Goal: Task Accomplishment & Management: Complete application form

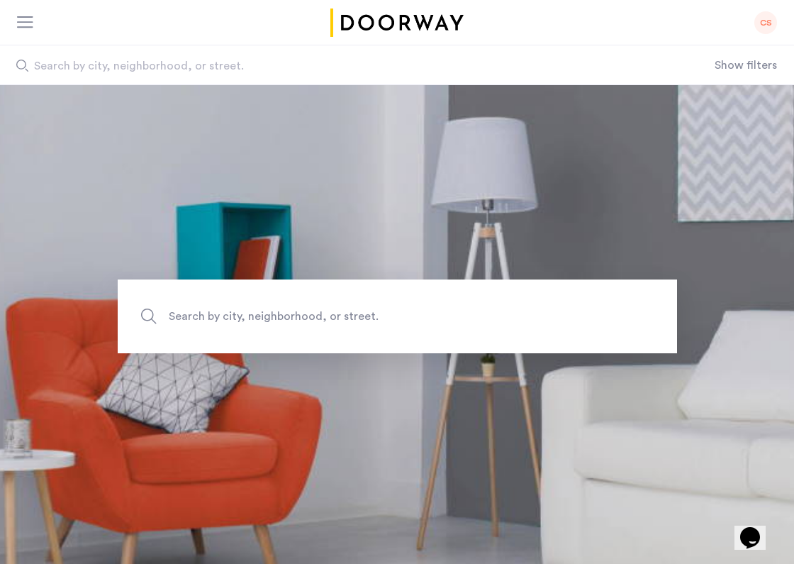
click at [21, 21] on div at bounding box center [26, 23] width 18 height 14
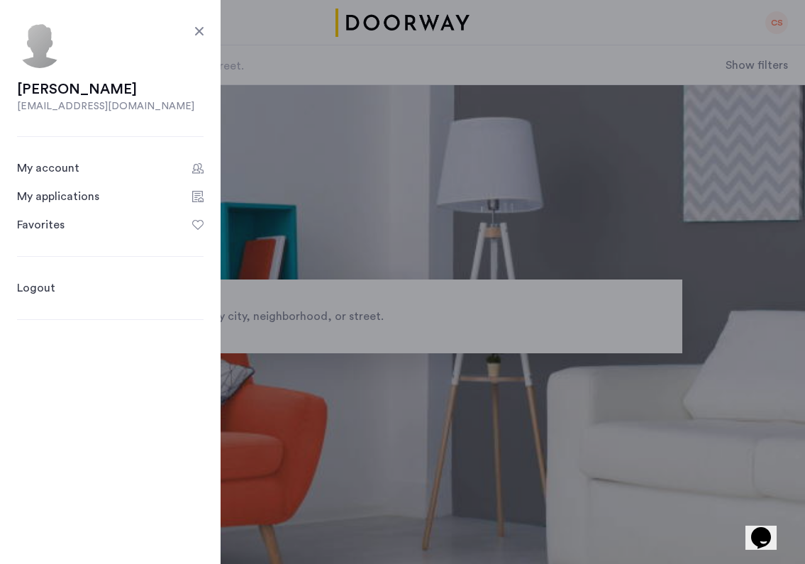
click at [55, 195] on div "My applications" at bounding box center [58, 196] width 82 height 17
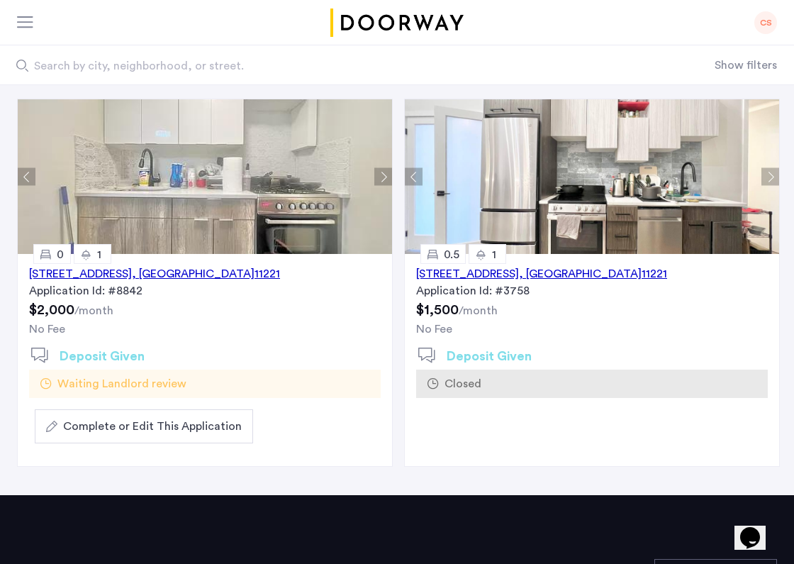
scroll to position [119, 0]
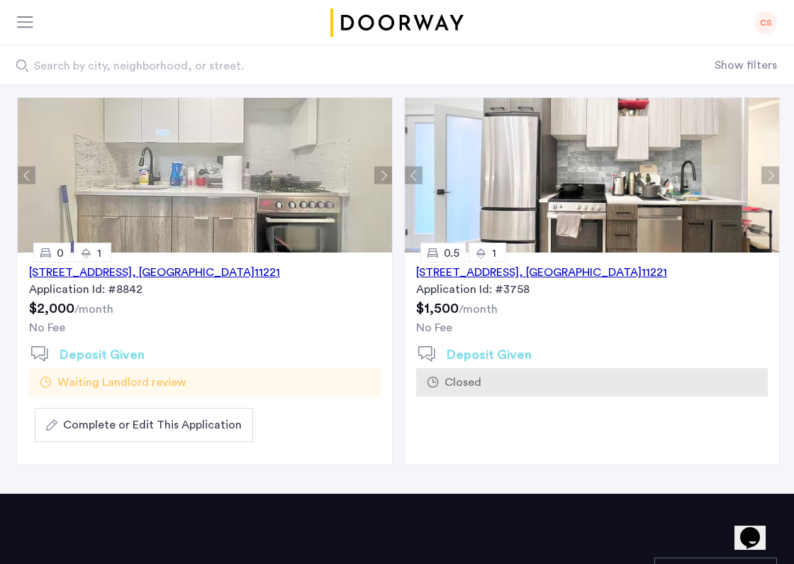
click at [137, 423] on span "Complete or Edit This Application" at bounding box center [152, 424] width 179 height 17
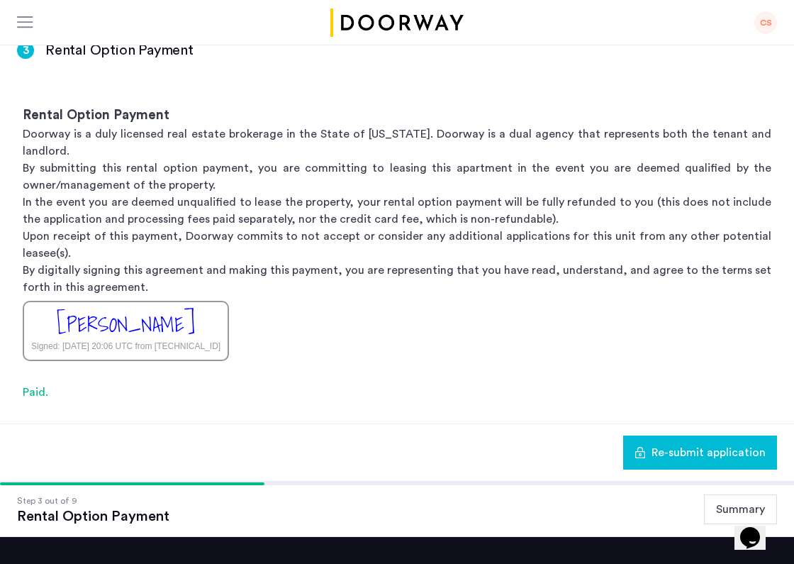
scroll to position [114, 0]
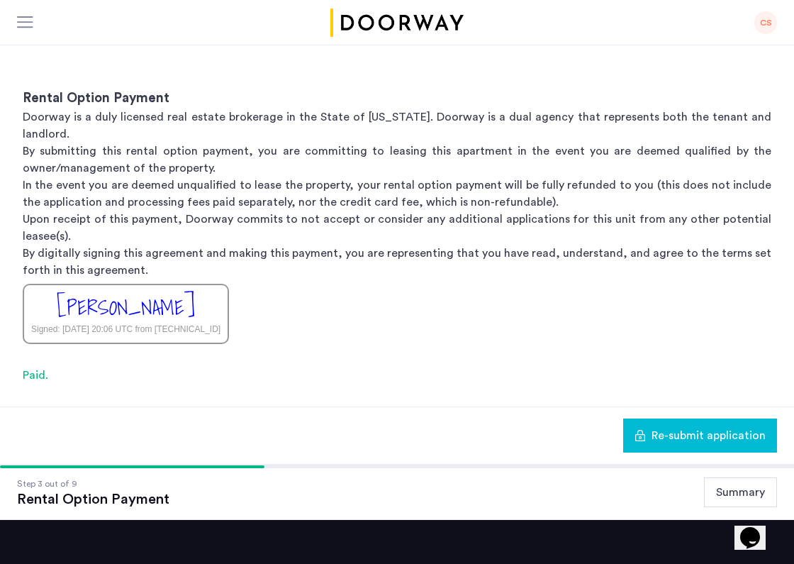
click at [723, 477] on button "Summary" at bounding box center [740, 492] width 73 height 30
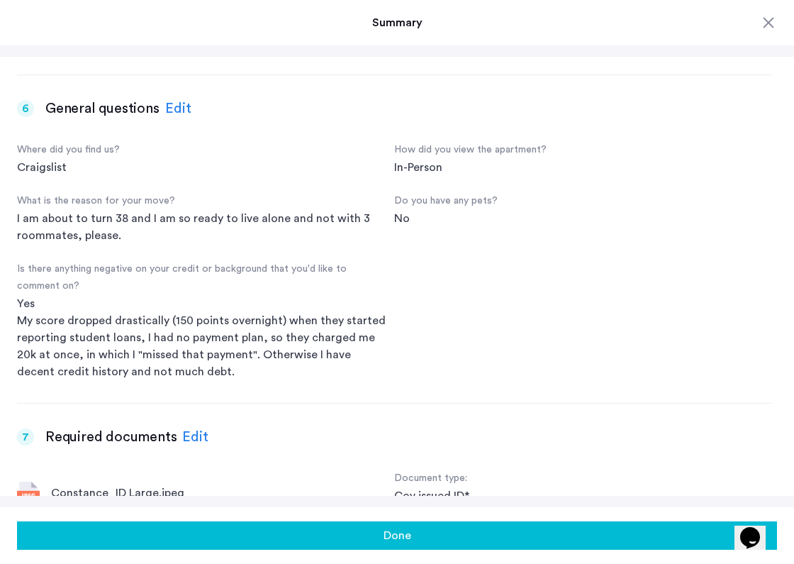
scroll to position [1327, 0]
click at [302, 331] on div "My score dropped drastically (150 points overnight) when they started reporting…" at bounding box center [205, 345] width 377 height 68
click at [264, 310] on div "Yes" at bounding box center [205, 302] width 377 height 17
click at [178, 106] on div "Edit" at bounding box center [178, 107] width 26 height 21
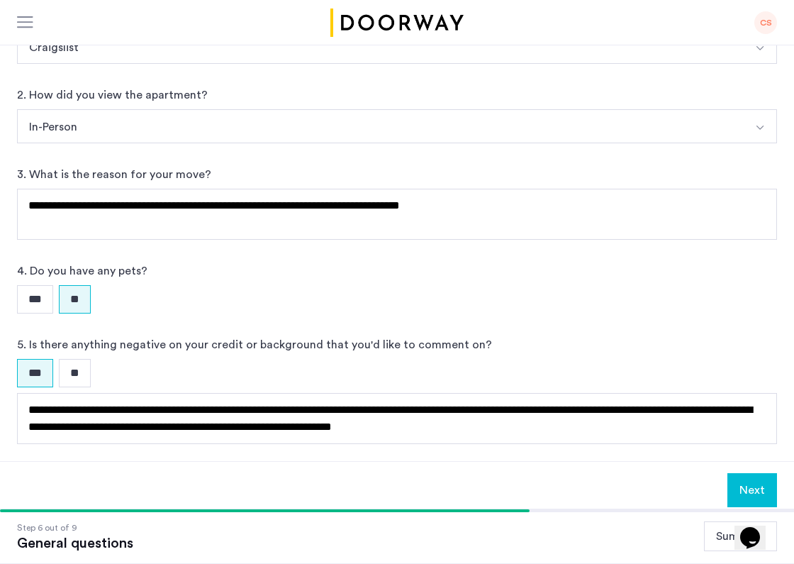
scroll to position [180, 0]
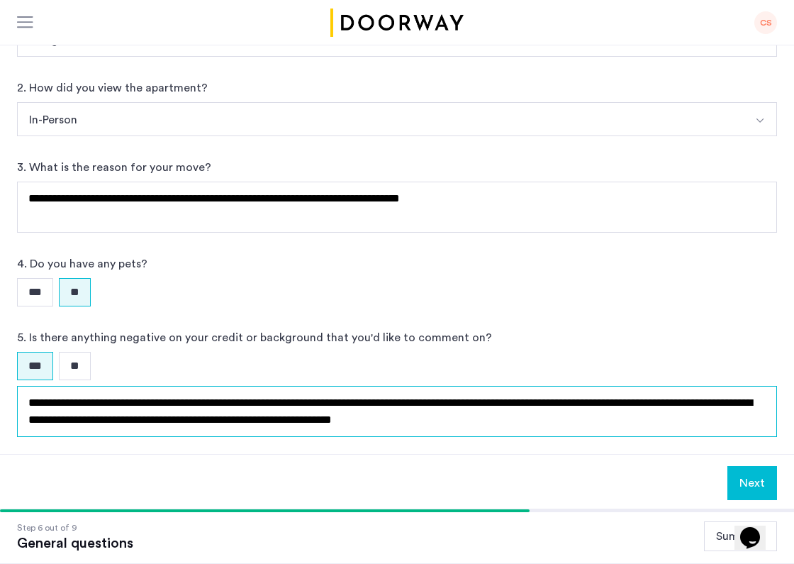
drag, startPoint x: 293, startPoint y: 401, endPoint x: 179, endPoint y: 400, distance: 114.1
click at [179, 400] on textarea "**********" at bounding box center [397, 411] width 760 height 51
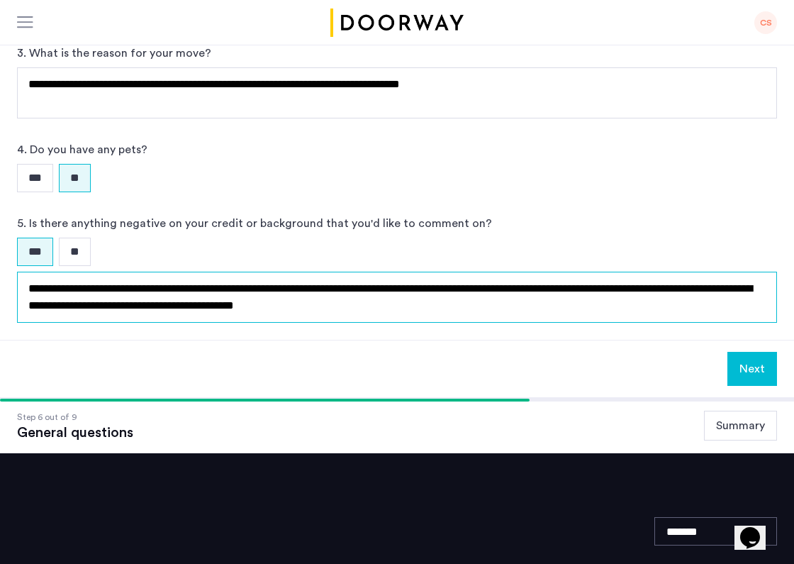
click at [476, 286] on textarea "**********" at bounding box center [397, 296] width 760 height 51
click at [394, 290] on textarea "**********" at bounding box center [397, 296] width 760 height 51
drag, startPoint x: 513, startPoint y: 288, endPoint x: 408, endPoint y: 287, distance: 104.9
click at [408, 287] on textarea "**********" at bounding box center [397, 296] width 760 height 51
click at [318, 283] on textarea "**********" at bounding box center [397, 296] width 760 height 51
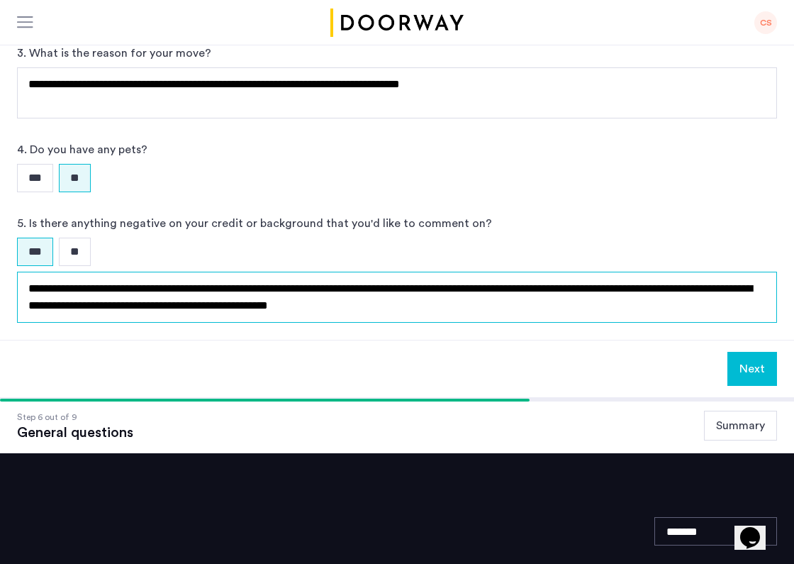
type textarea "**********"
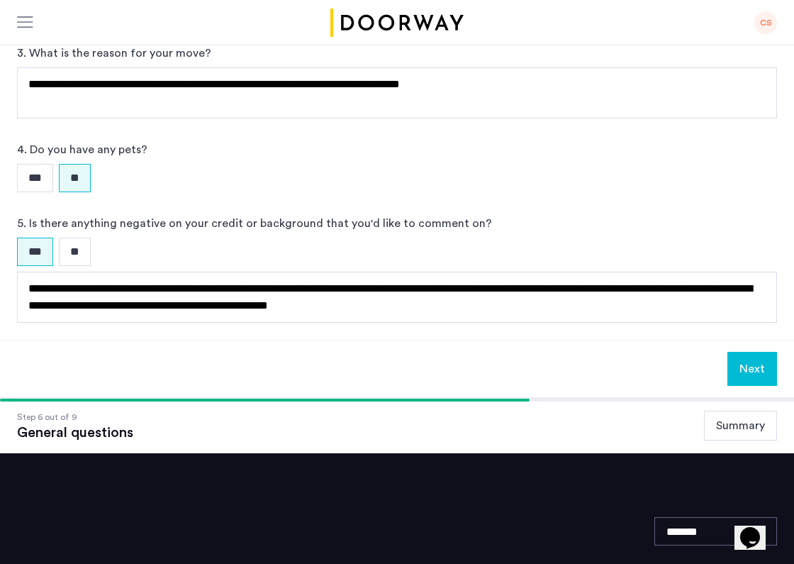
click at [763, 369] on button "Next" at bounding box center [752, 369] width 50 height 34
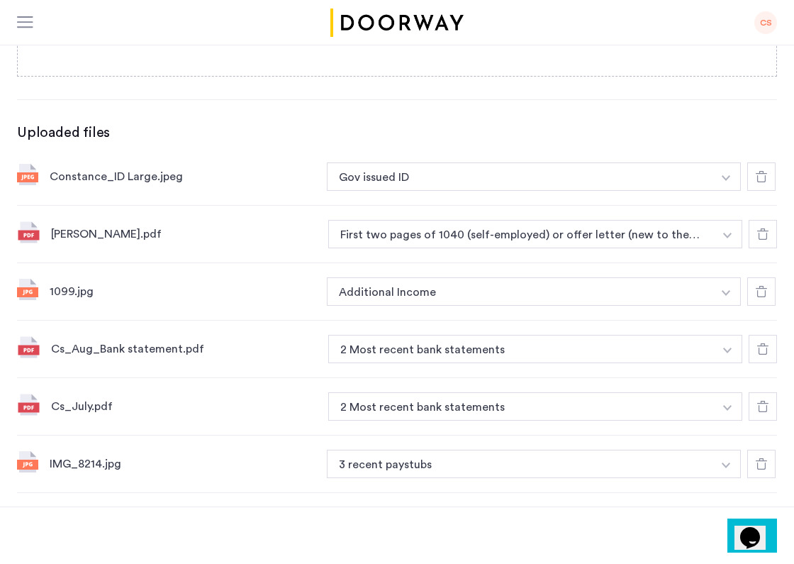
scroll to position [0, 0]
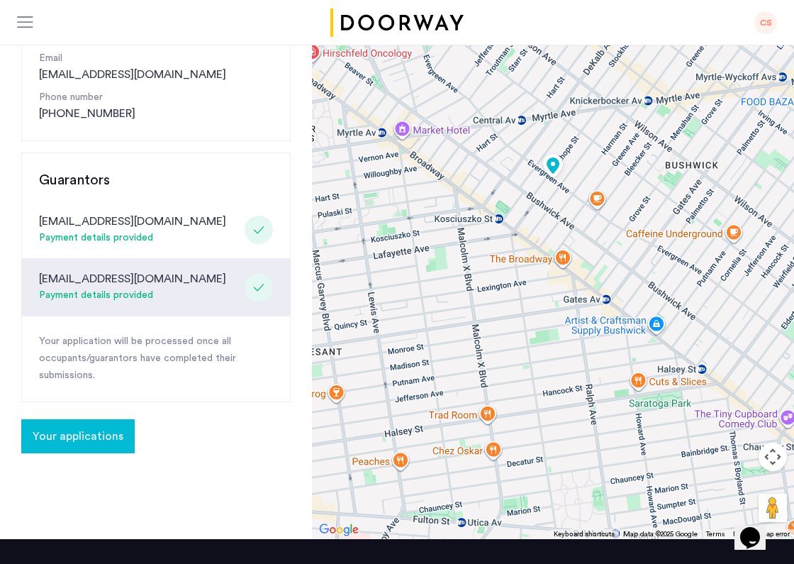
scroll to position [217, 0]
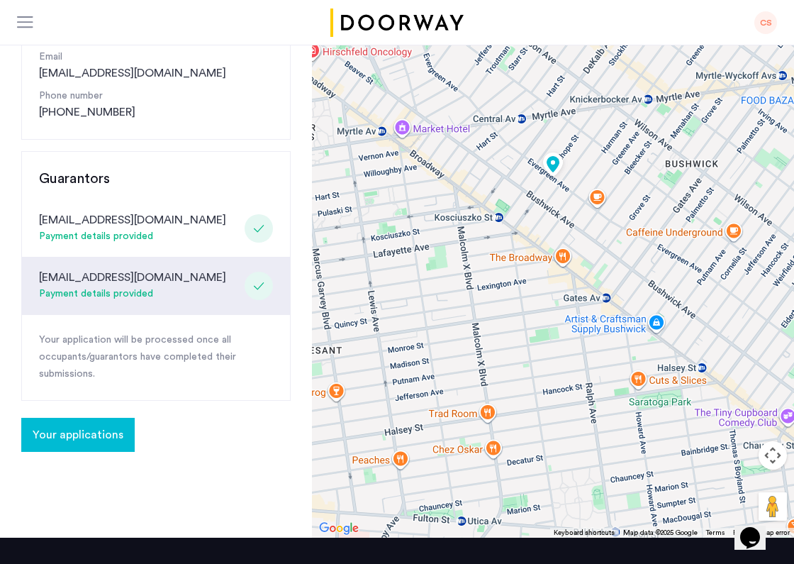
click at [86, 432] on span "Your applications" at bounding box center [78, 434] width 91 height 17
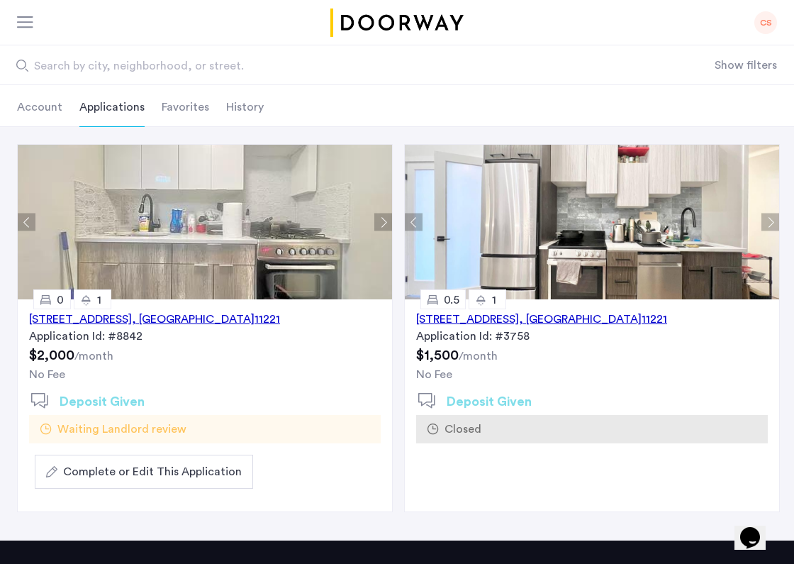
scroll to position [86, 0]
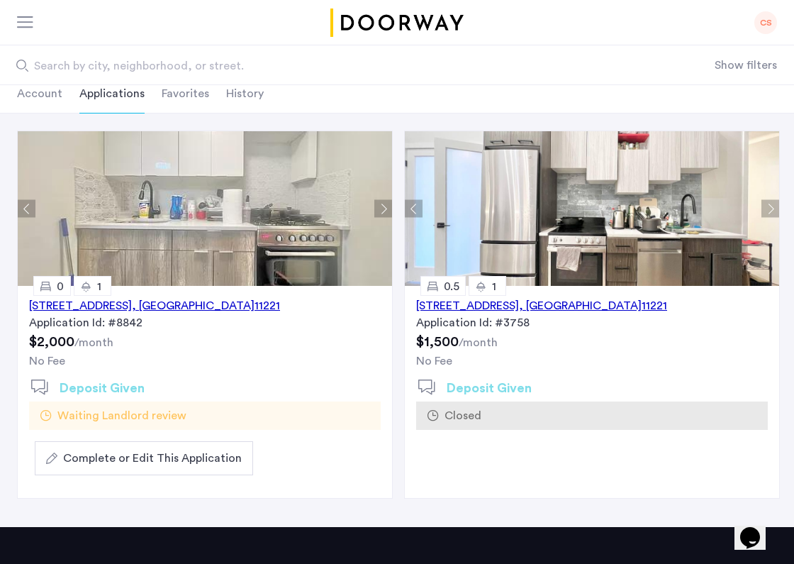
click at [189, 453] on span "Complete or Edit This Application" at bounding box center [152, 457] width 179 height 17
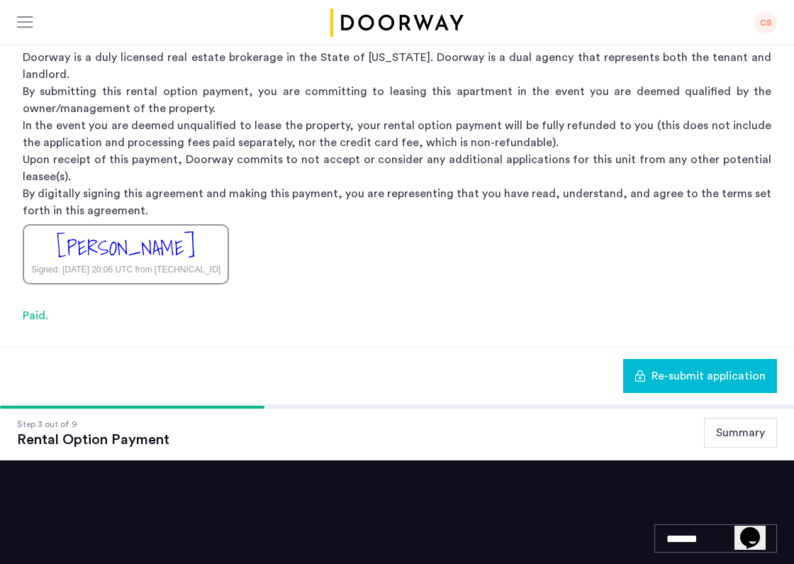
scroll to position [235, 0]
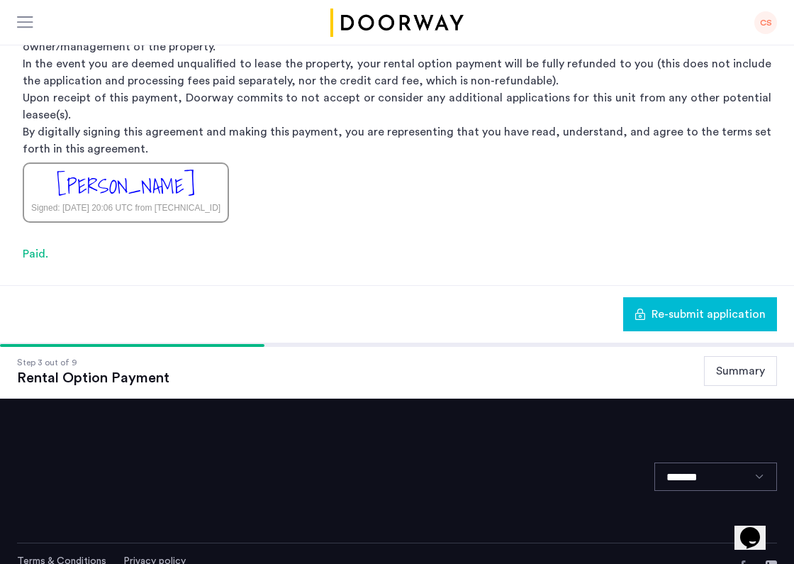
click at [737, 356] on button "Summary" at bounding box center [740, 371] width 73 height 30
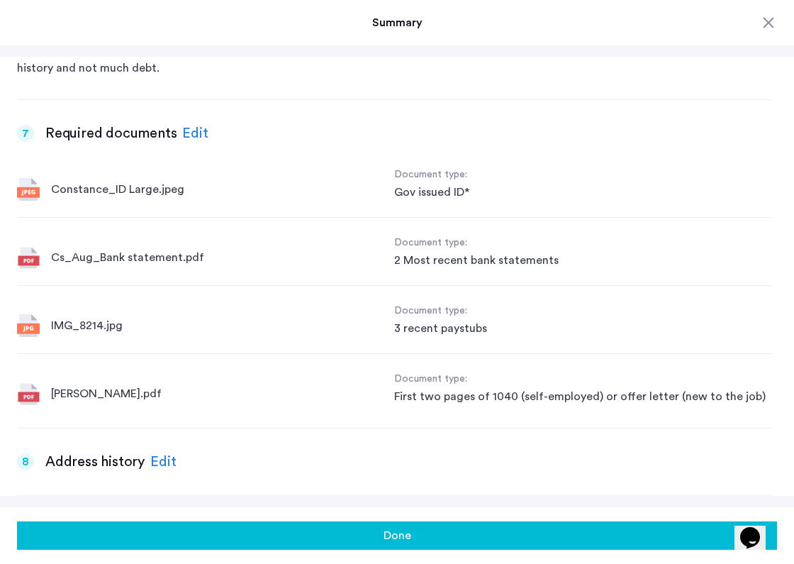
scroll to position [1648, 0]
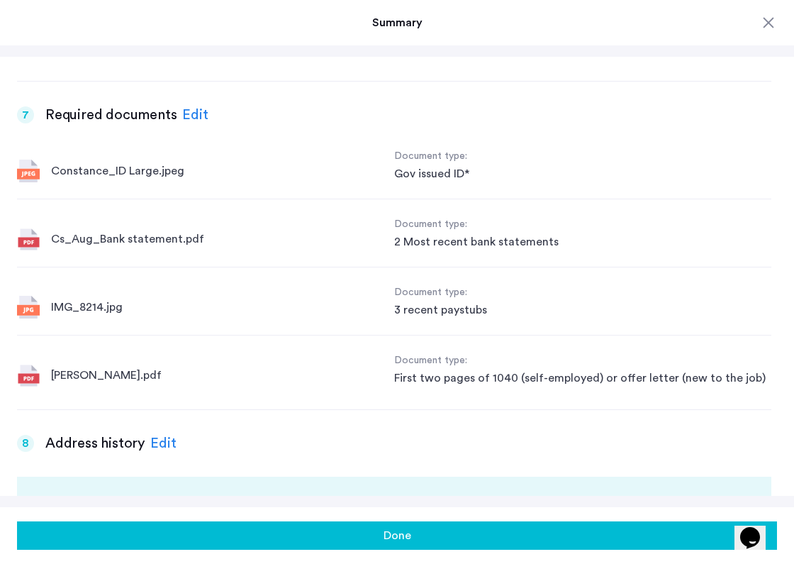
click at [197, 113] on div "Edit" at bounding box center [195, 114] width 26 height 21
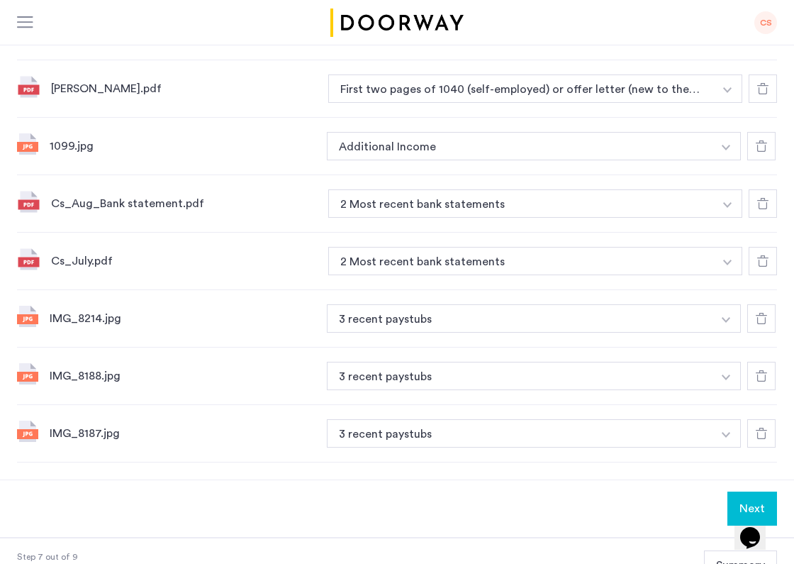
scroll to position [442, 0]
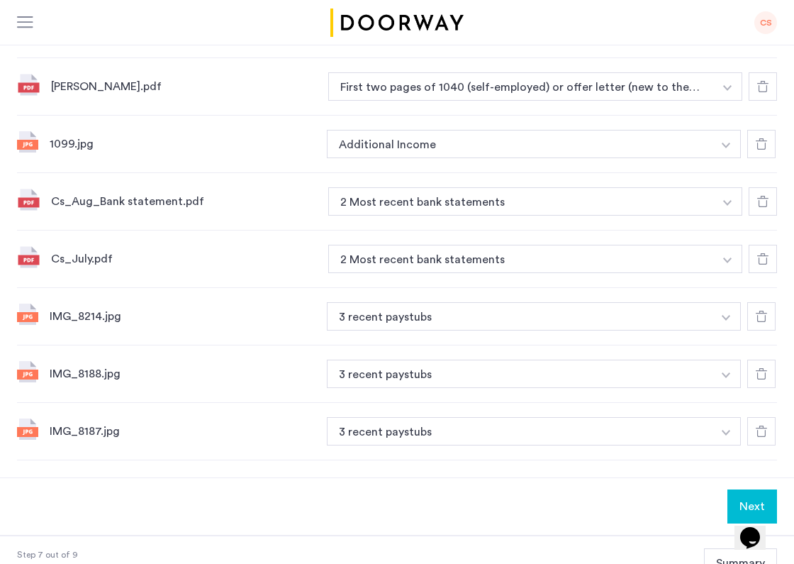
click at [766, 206] on icon at bounding box center [762, 201] width 11 height 11
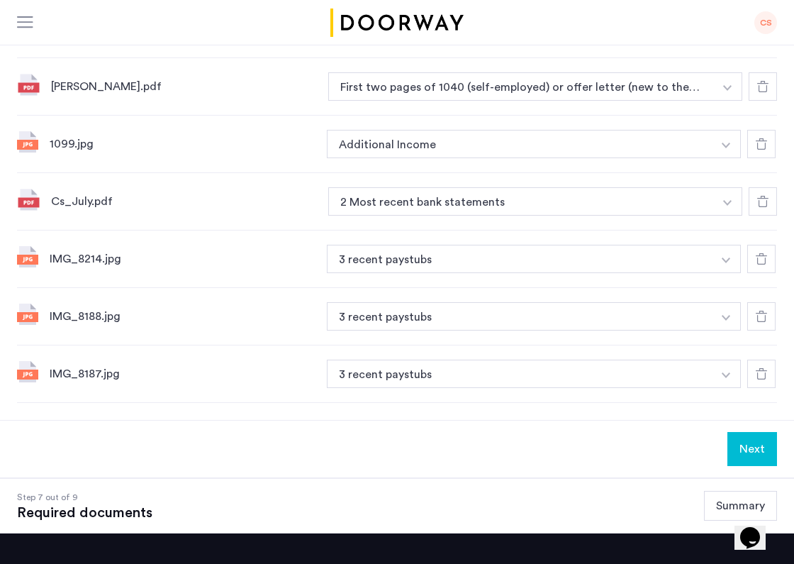
click at [761, 208] on div at bounding box center [763, 201] width 28 height 28
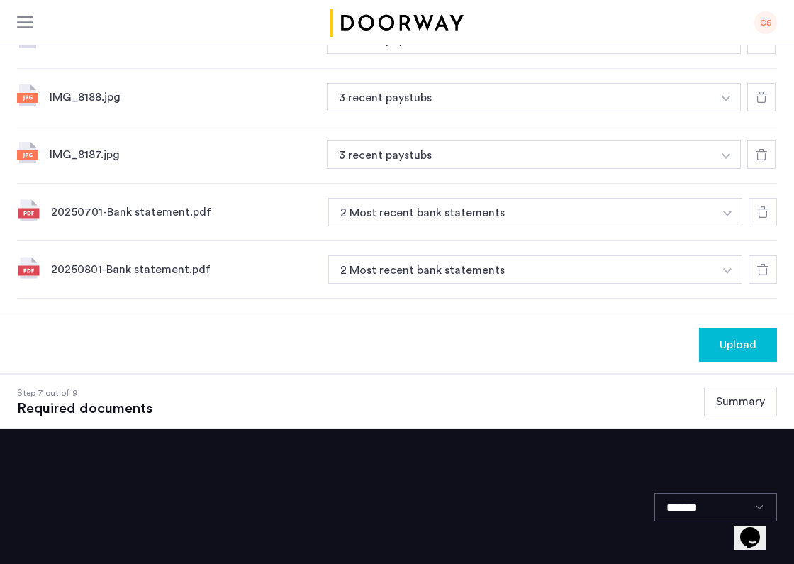
scroll to position [607, 0]
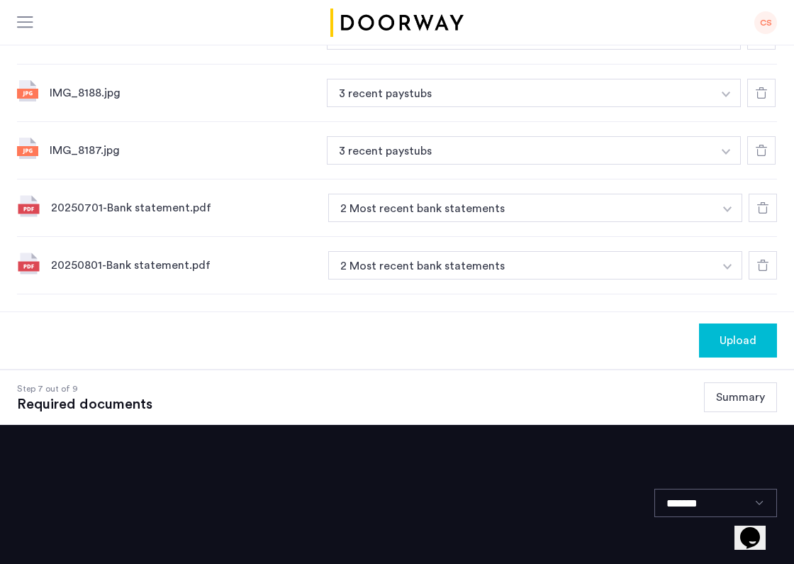
click at [761, 340] on div "Upload" at bounding box center [737, 340] width 55 height 17
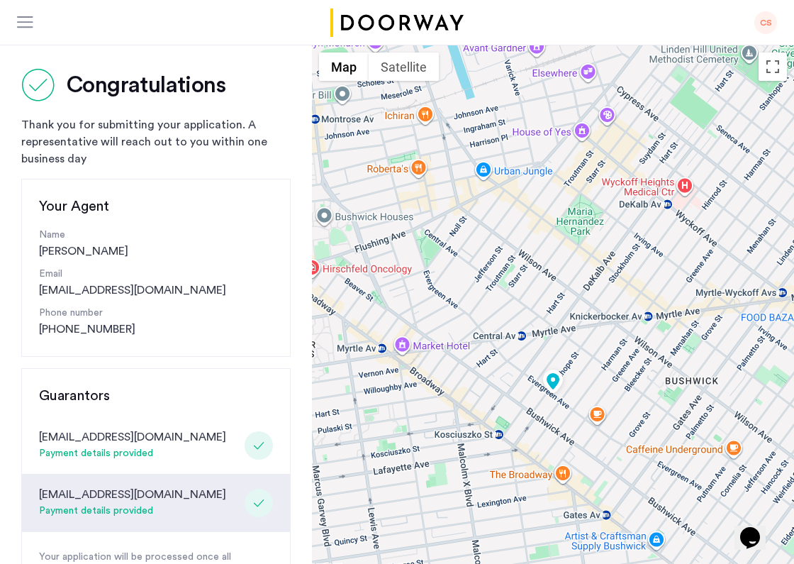
click at [28, 19] on div at bounding box center [26, 23] width 18 height 14
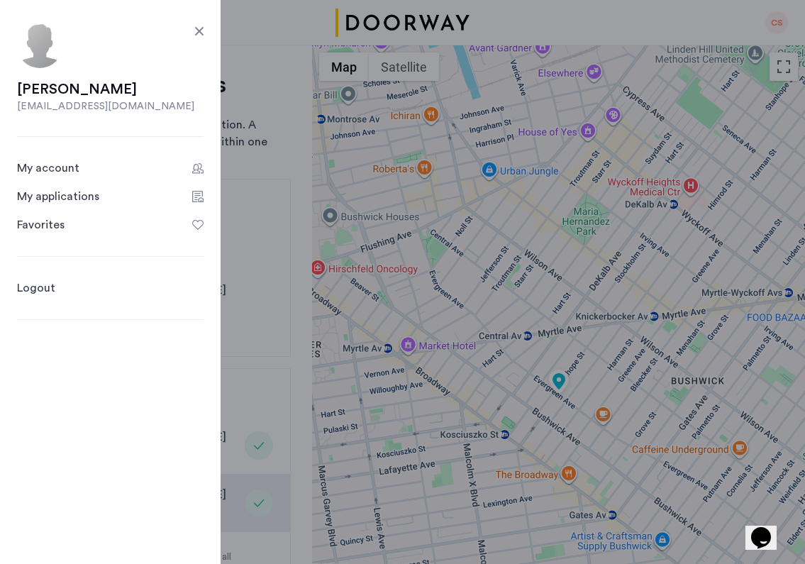
click at [57, 197] on div "My applications" at bounding box center [58, 196] width 82 height 17
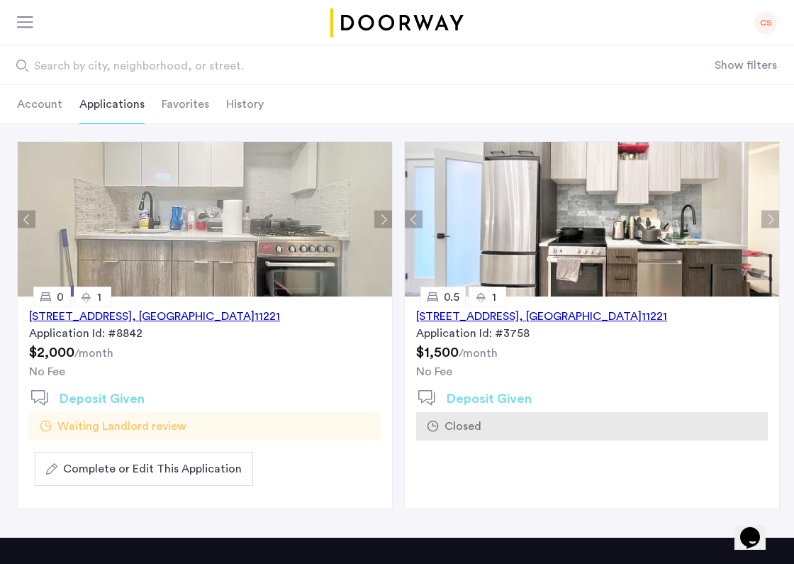
scroll to position [76, 0]
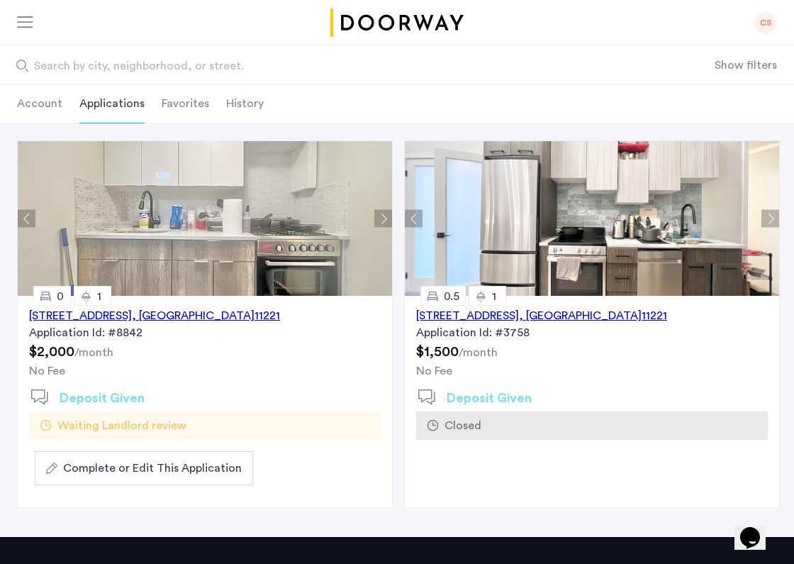
click at [387, 219] on button "Next apartment" at bounding box center [383, 219] width 18 height 18
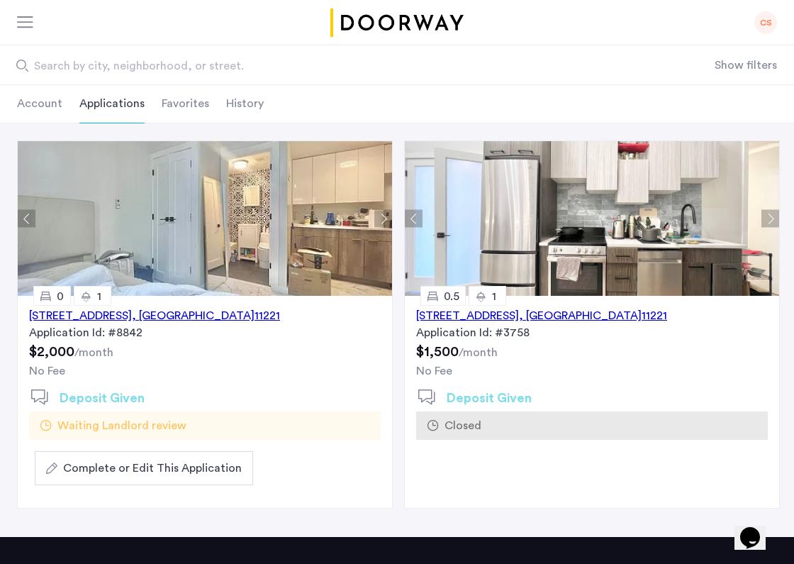
click at [387, 219] on button "Next apartment" at bounding box center [383, 219] width 18 height 18
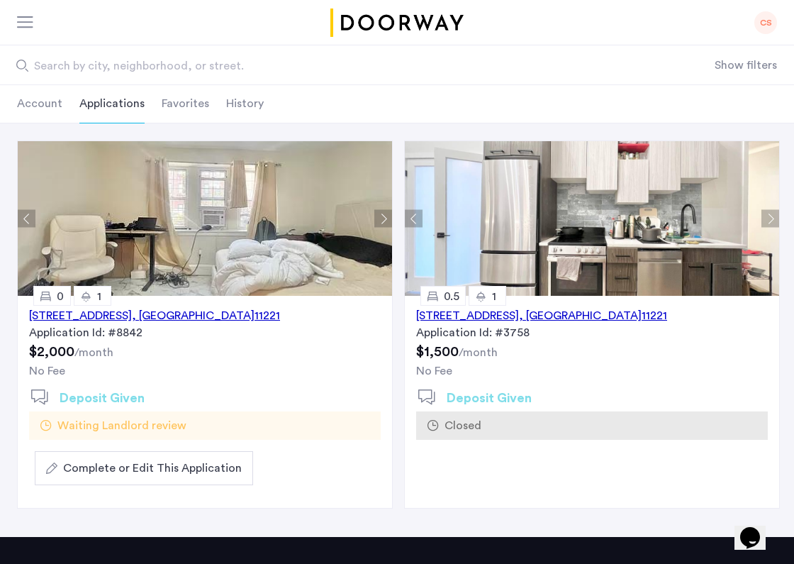
click at [388, 220] on button "Next apartment" at bounding box center [383, 219] width 18 height 18
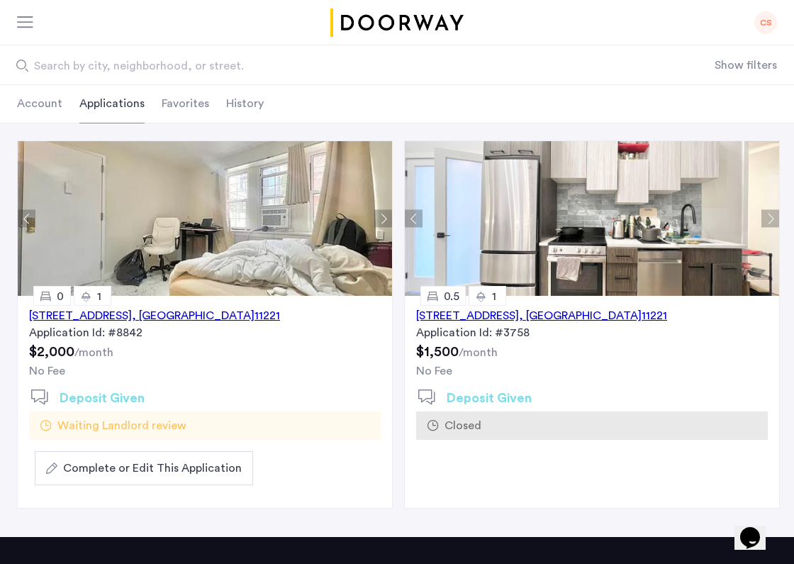
click at [388, 220] on button "Next apartment" at bounding box center [383, 219] width 18 height 18
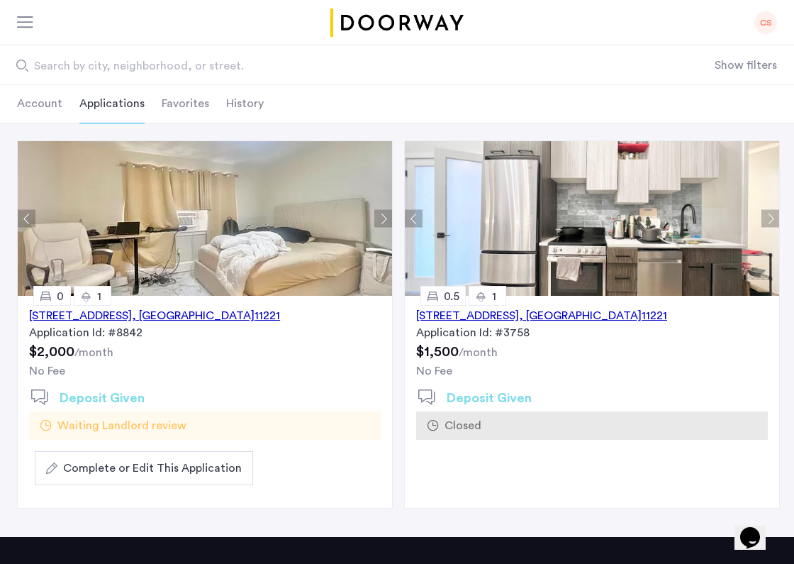
click at [389, 220] on button "Next apartment" at bounding box center [383, 219] width 18 height 18
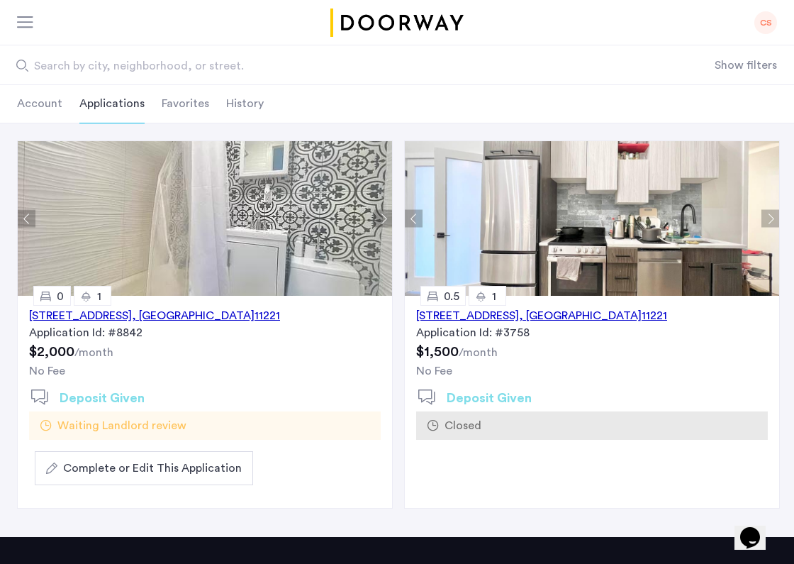
click at [389, 220] on button "Next apartment" at bounding box center [383, 219] width 18 height 18
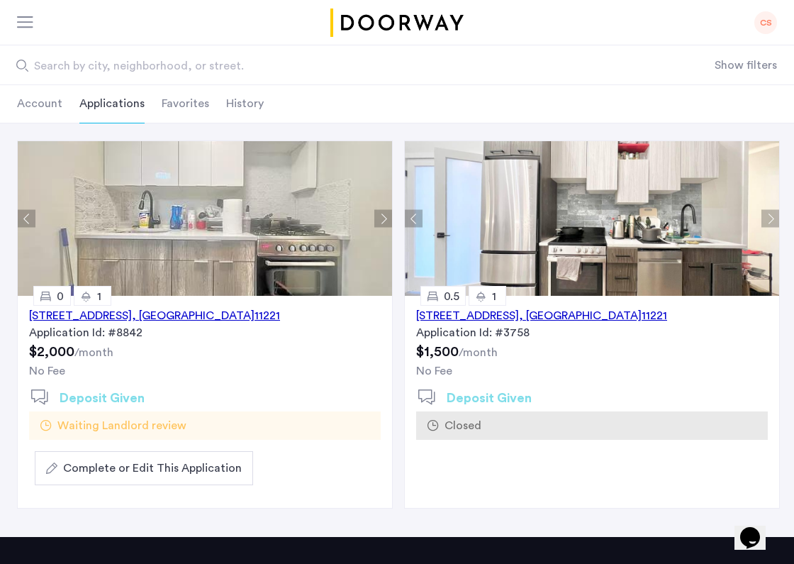
click at [389, 220] on button "Next apartment" at bounding box center [383, 219] width 18 height 18
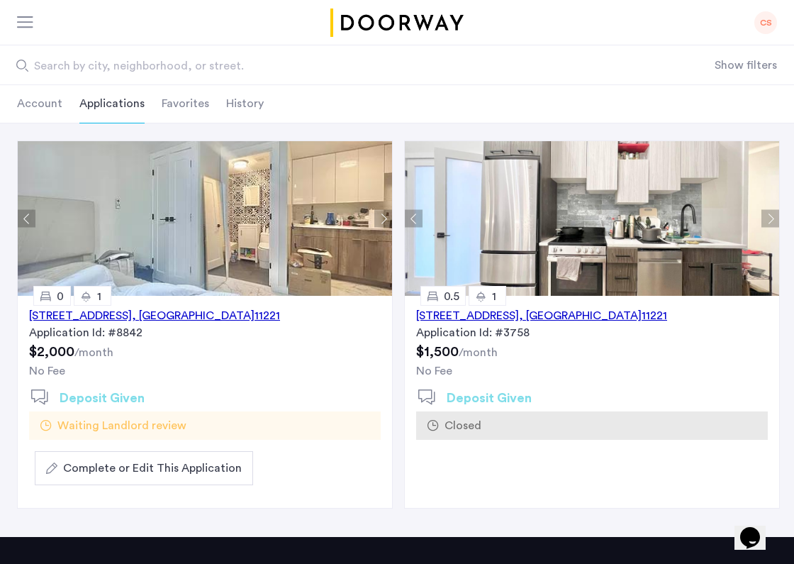
click at [390, 220] on button "Next apartment" at bounding box center [383, 219] width 18 height 18
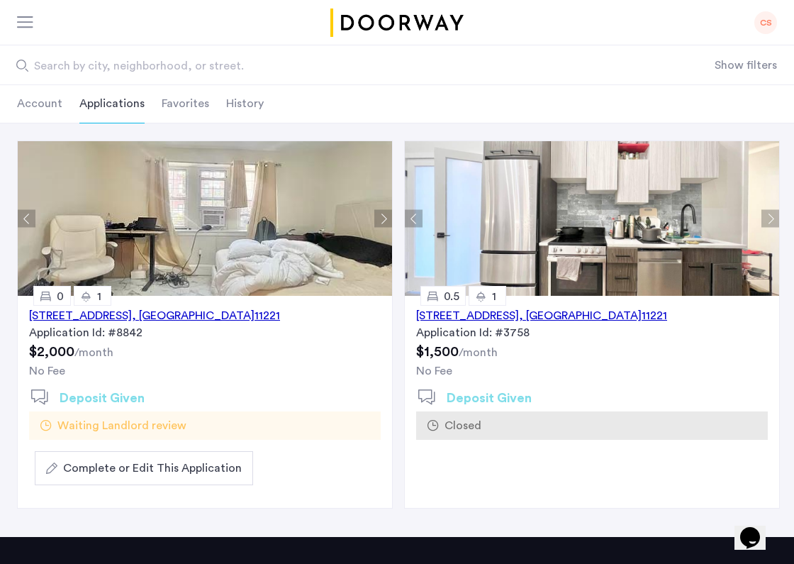
click at [391, 223] on button "Next apartment" at bounding box center [383, 219] width 18 height 18
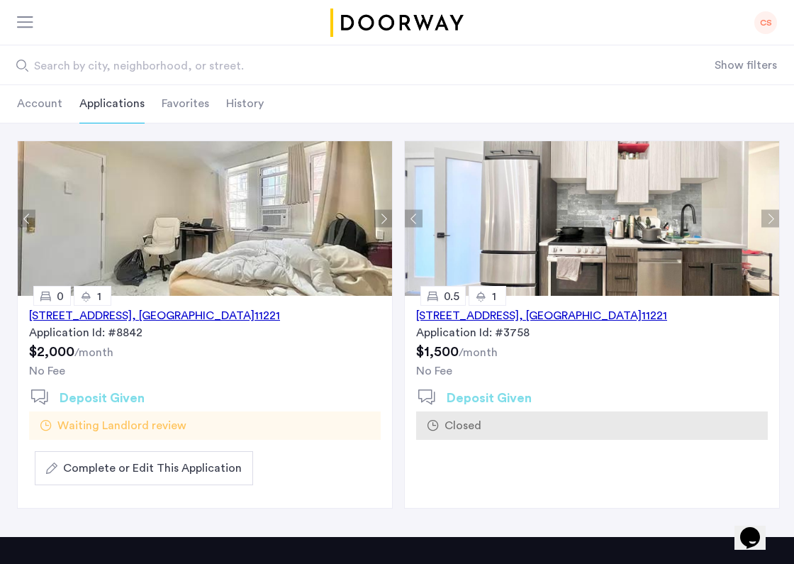
click at [391, 223] on button "Next apartment" at bounding box center [383, 219] width 18 height 18
